Goal: Information Seeking & Learning: Learn about a topic

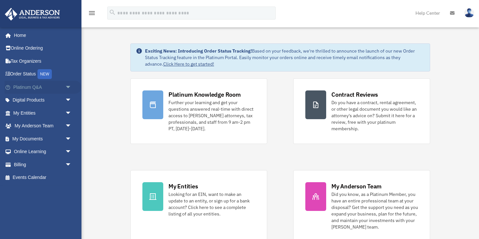
click at [67, 86] on span "arrow_drop_down" at bounding box center [71, 87] width 13 height 13
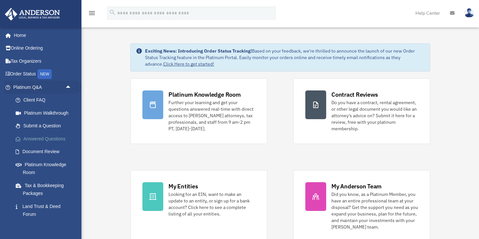
click at [41, 140] on link "Answered Questions" at bounding box center [45, 138] width 72 height 13
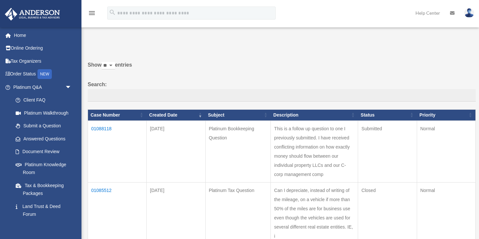
click at [105, 128] on td "01088118" at bounding box center [117, 151] width 59 height 62
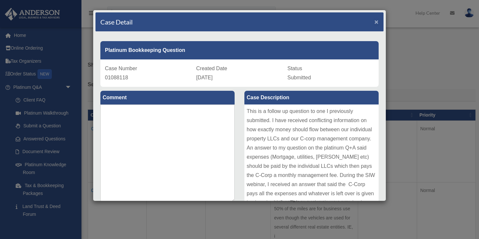
click at [376, 22] on span "×" at bounding box center [377, 21] width 4 height 7
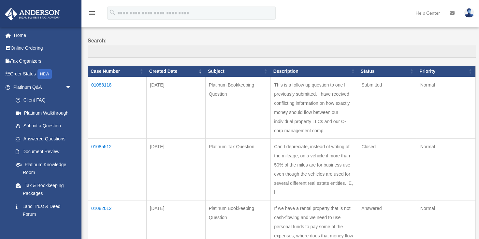
scroll to position [47, 0]
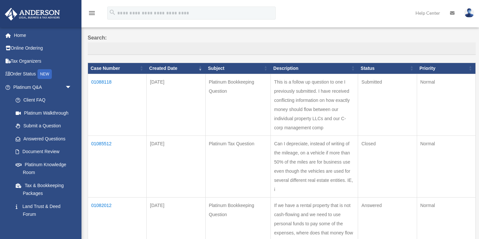
click at [104, 152] on td "01085512" at bounding box center [117, 166] width 59 height 62
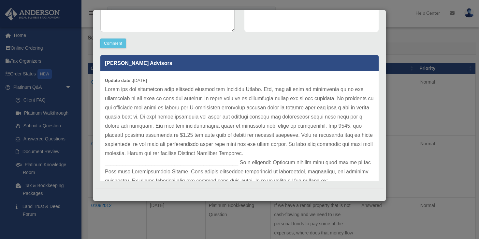
scroll to position [0, 0]
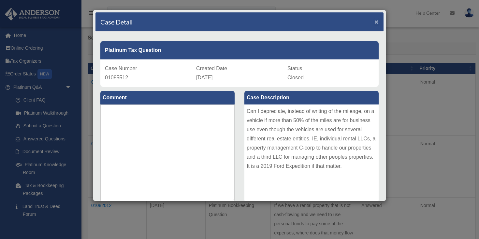
click at [377, 25] on span "×" at bounding box center [377, 21] width 4 height 7
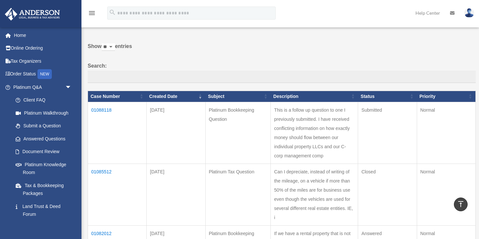
scroll to position [18, 0]
